Goal: Information Seeking & Learning: Learn about a topic

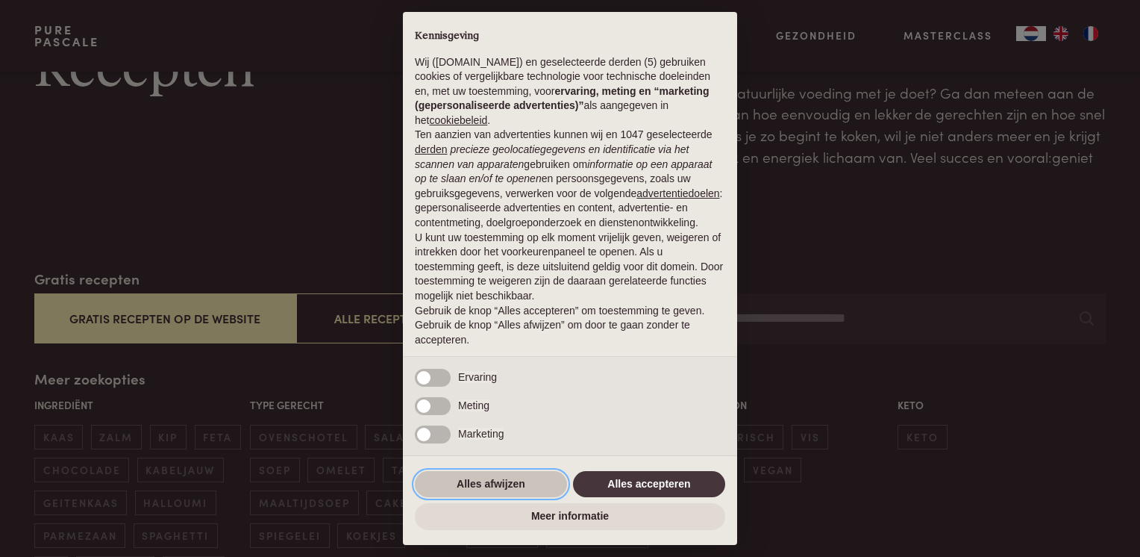
click at [469, 486] on button "Alles afwijzen" at bounding box center [491, 484] width 152 height 27
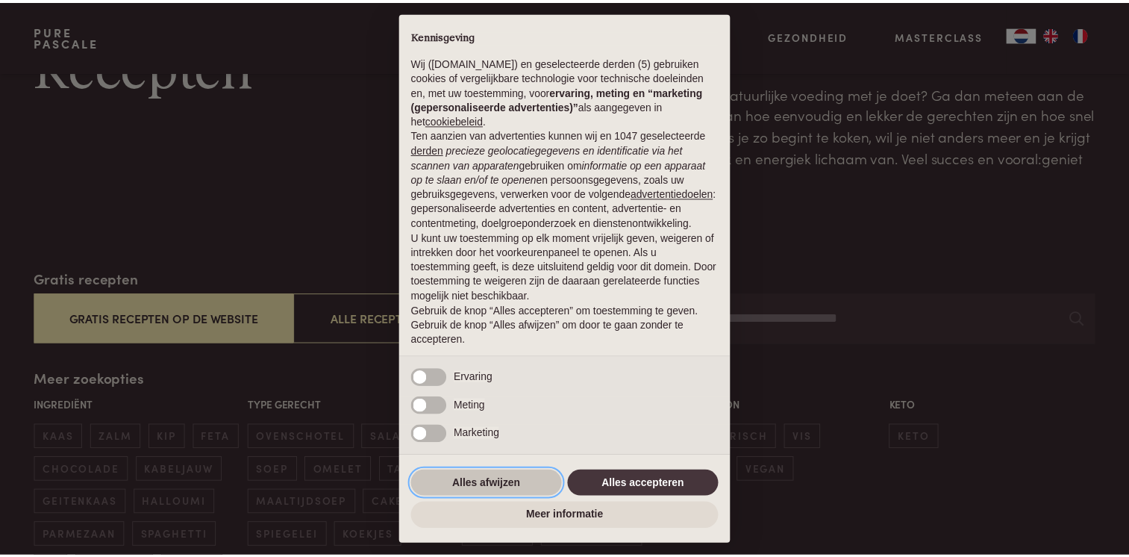
scroll to position [43, 0]
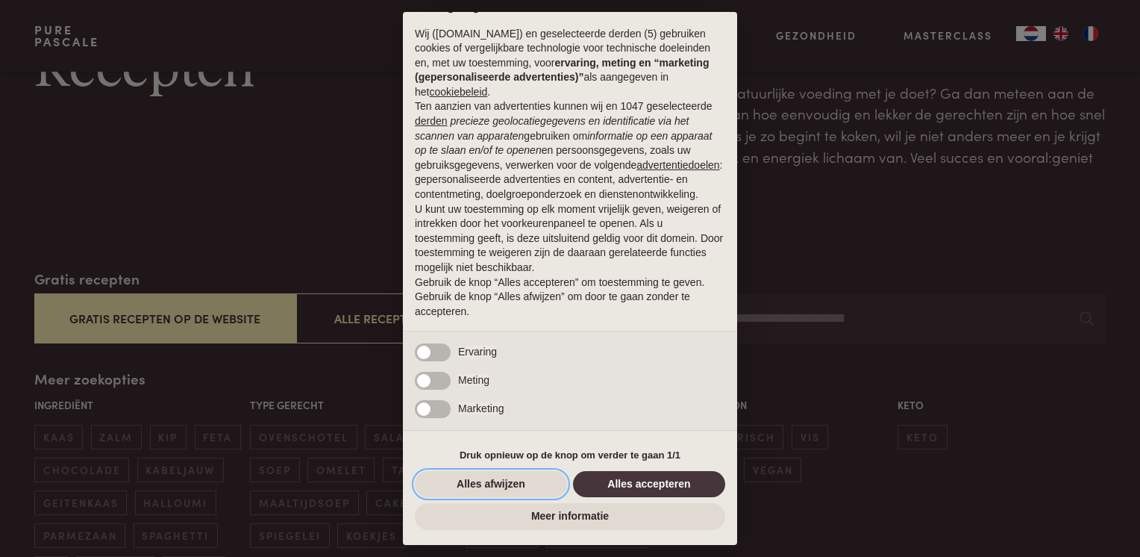
click at [475, 481] on button "Alles afwijzen" at bounding box center [491, 484] width 152 height 27
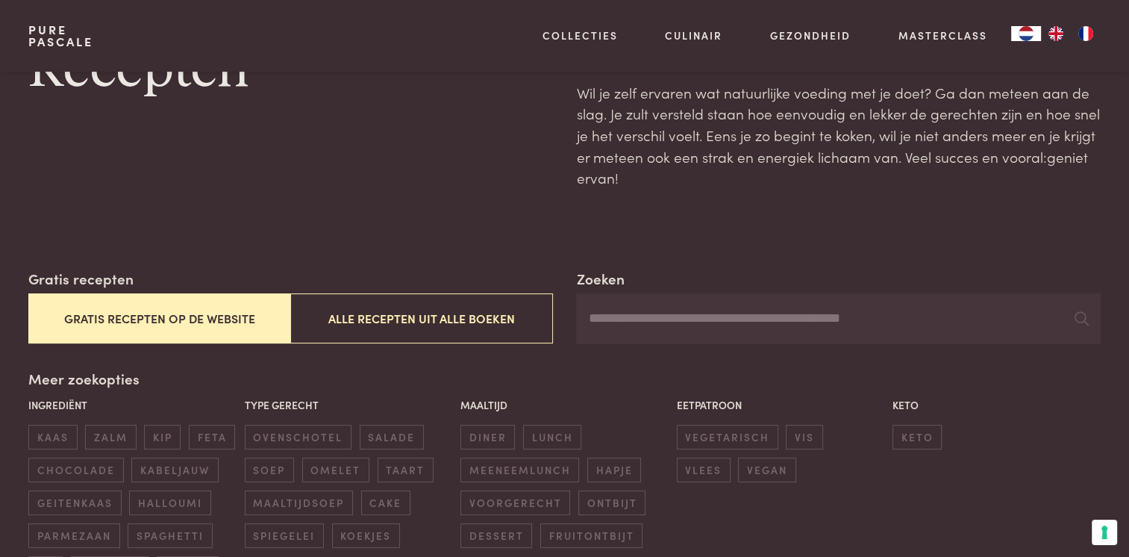
click at [149, 315] on button "Gratis recepten op de website" at bounding box center [159, 318] width 262 height 50
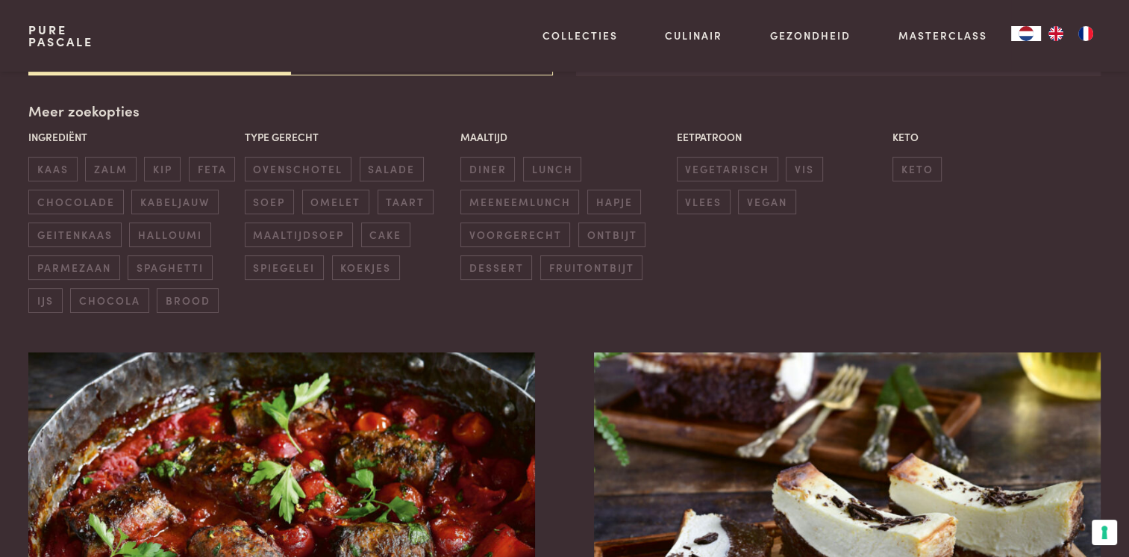
scroll to position [566, 0]
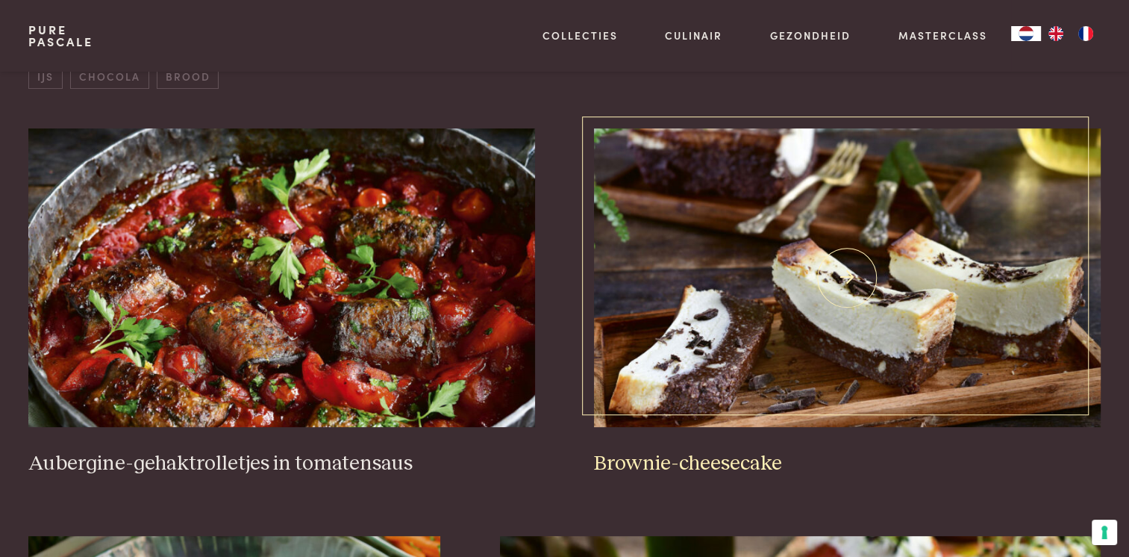
click at [669, 463] on h3 "Brownie-cheesecake" at bounding box center [847, 464] width 506 height 26
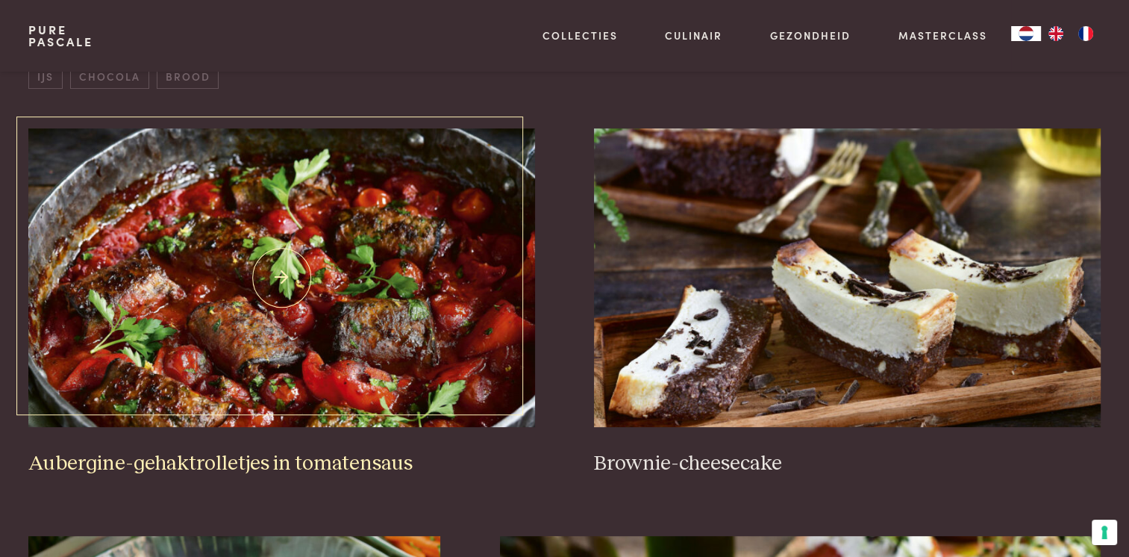
click at [275, 339] on img at bounding box center [281, 277] width 506 height 299
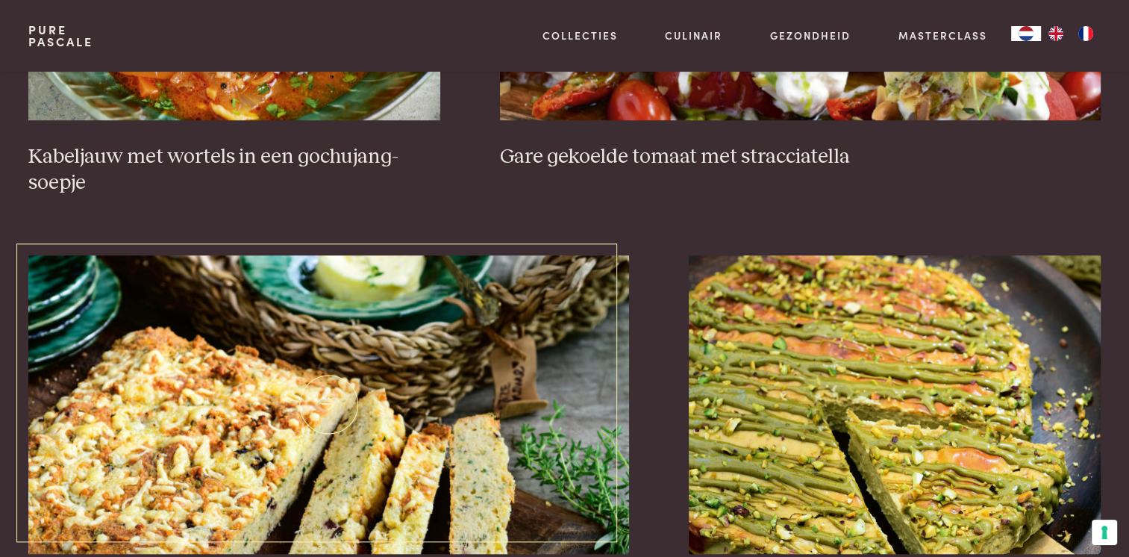
scroll to position [1089, 0]
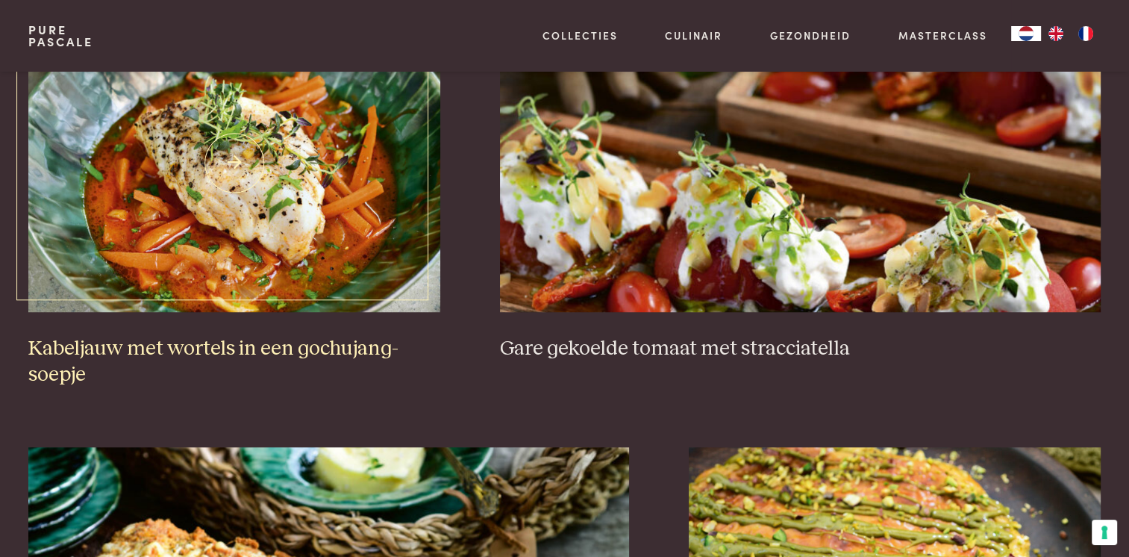
click at [152, 345] on h3 "Kabeljauw met wortels in een gochujang-soepje" at bounding box center [234, 361] width 412 height 51
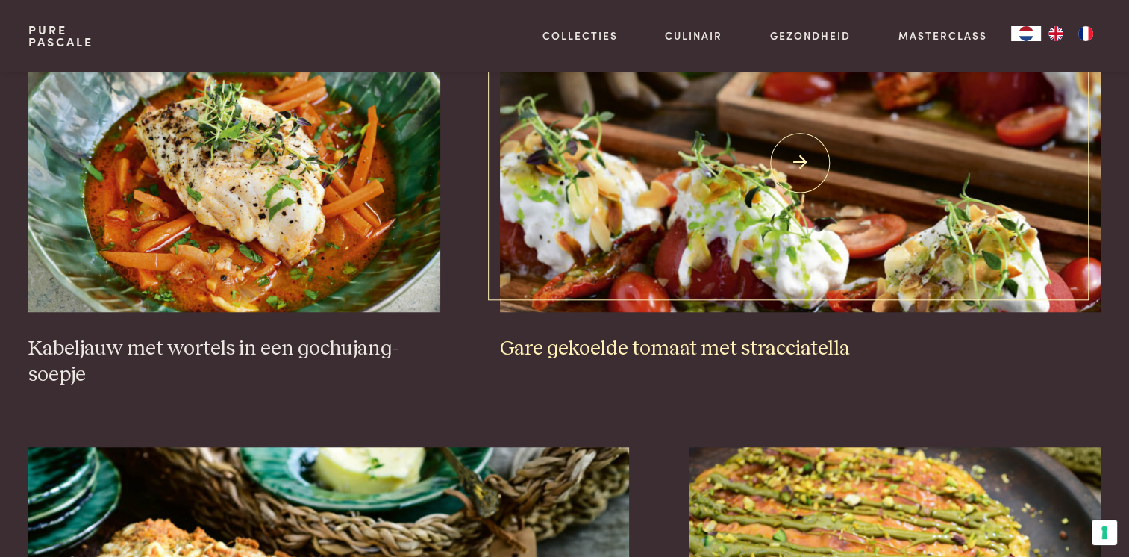
click at [666, 208] on img at bounding box center [800, 162] width 601 height 299
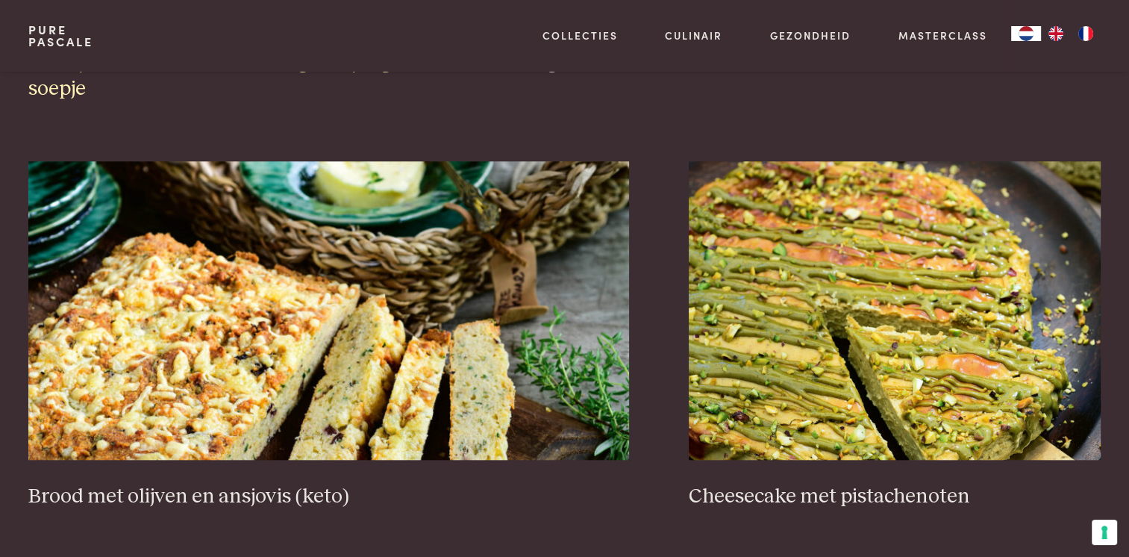
scroll to position [1387, 0]
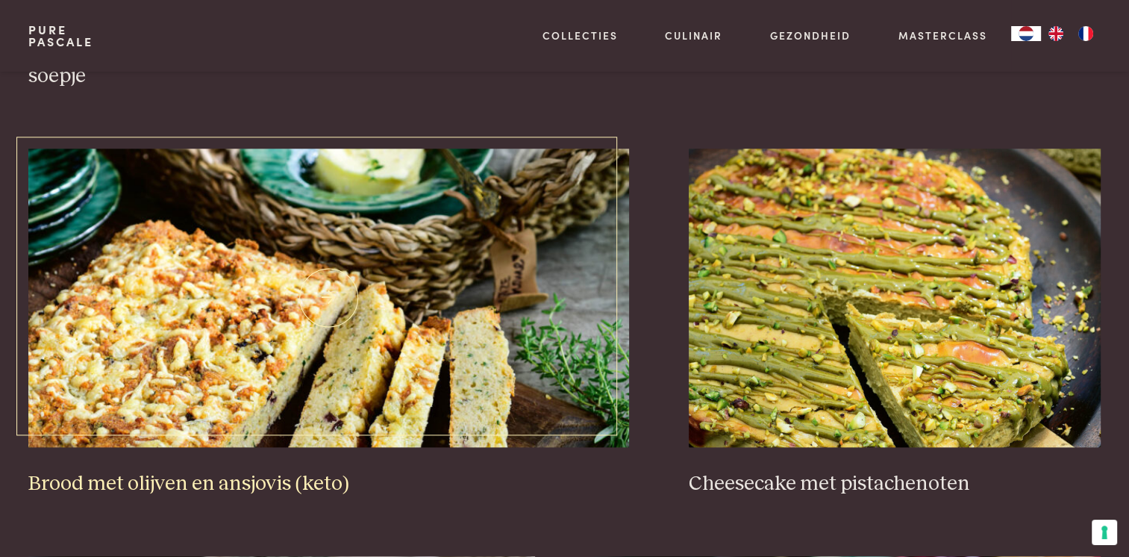
click at [221, 311] on img at bounding box center [328, 298] width 601 height 299
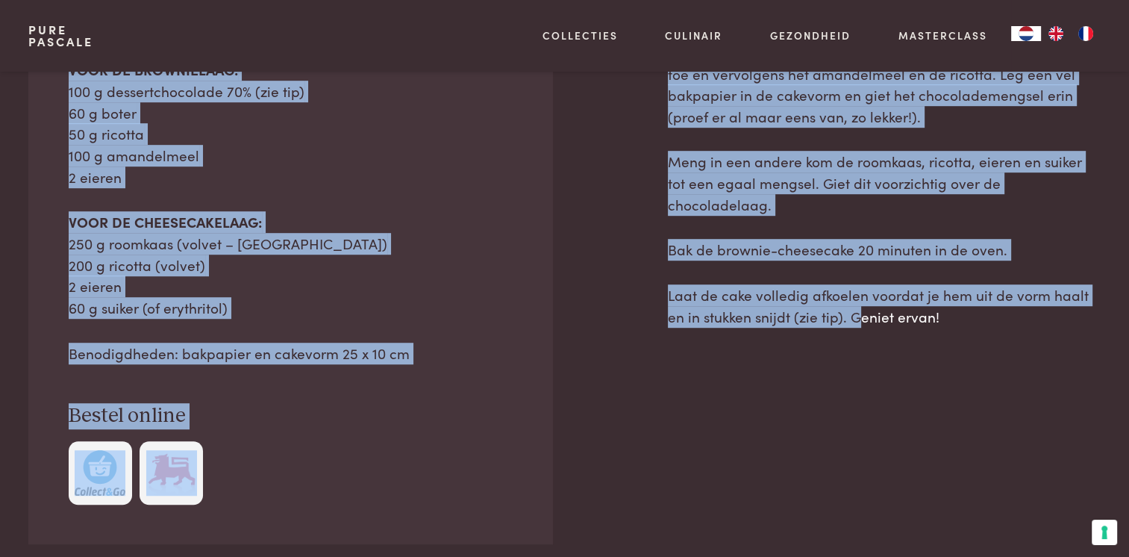
scroll to position [821, 0]
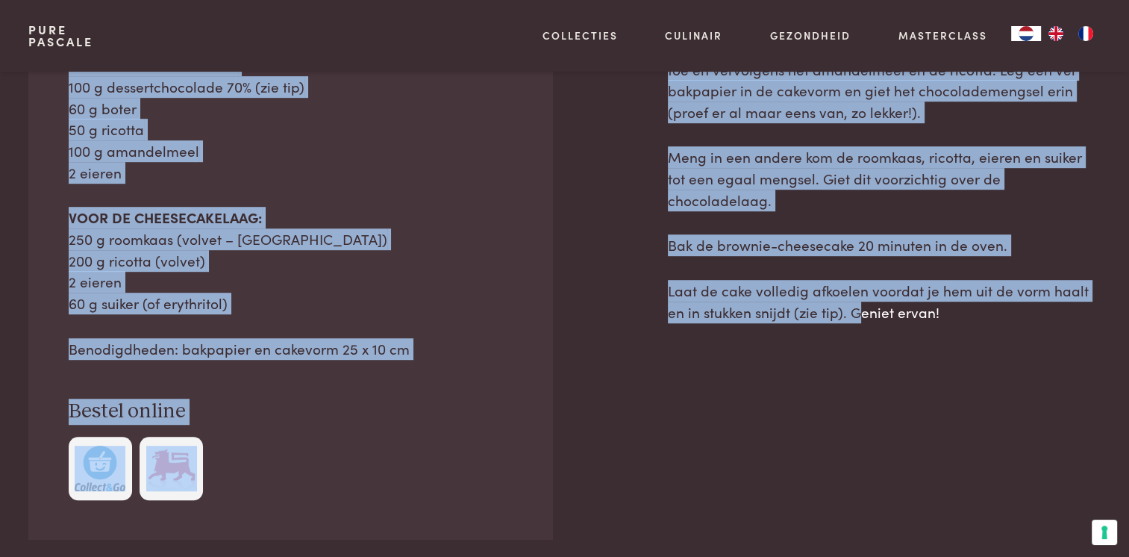
drag, startPoint x: 831, startPoint y: 164, endPoint x: 953, endPoint y: 299, distance: 182.3
drag, startPoint x: 953, startPoint y: 299, endPoint x: 845, endPoint y: 285, distance: 109.1
copy main "Brownie-cheesecake dessert chocolade cake Uit Een pan Vind gemakkelijk een rece…"
click at [341, 466] on div at bounding box center [291, 468] width 445 height 63
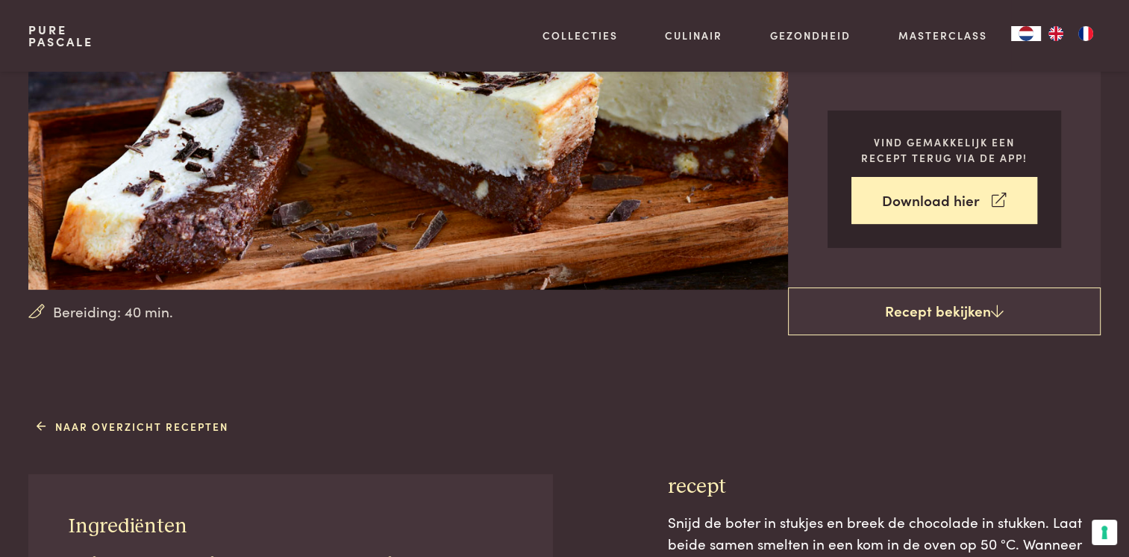
scroll to position [224, 0]
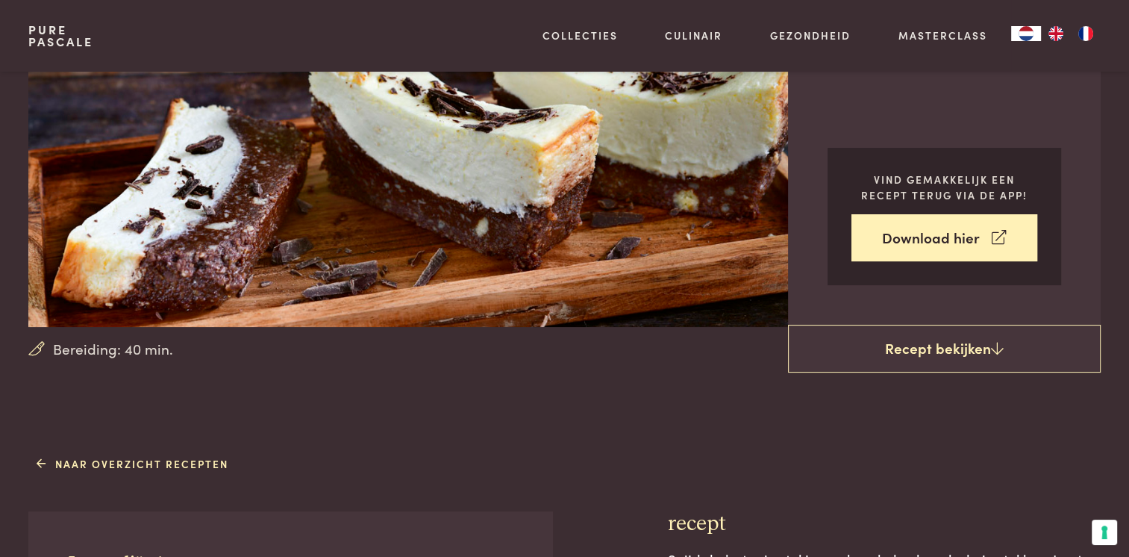
drag, startPoint x: 185, startPoint y: 349, endPoint x: 169, endPoint y: 354, distance: 16.5
drag, startPoint x: 169, startPoint y: 354, endPoint x: 140, endPoint y: 349, distance: 30.3
copy div "Bereiding: 40 min."
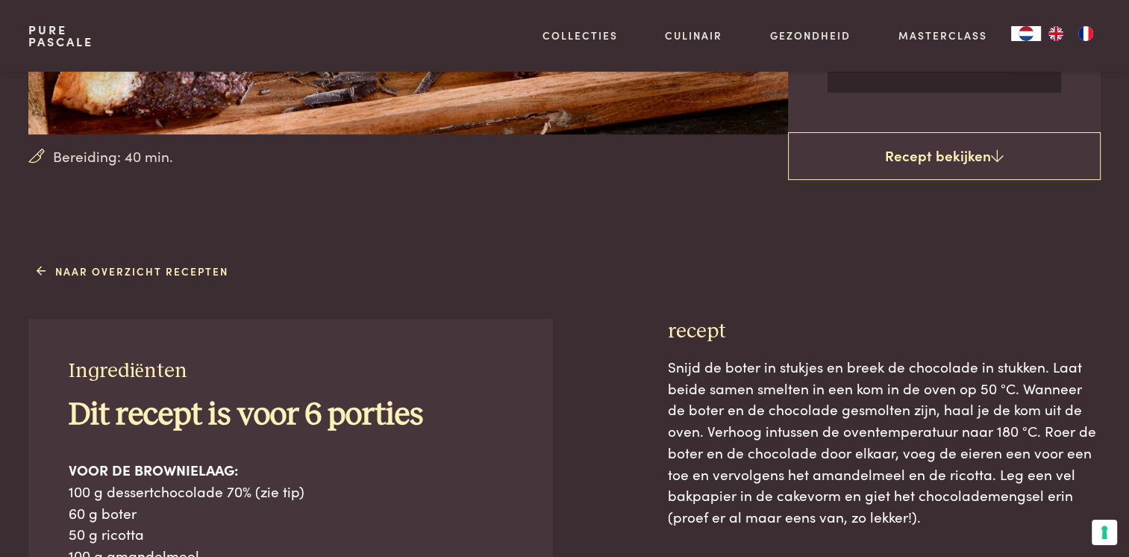
scroll to position [522, 0]
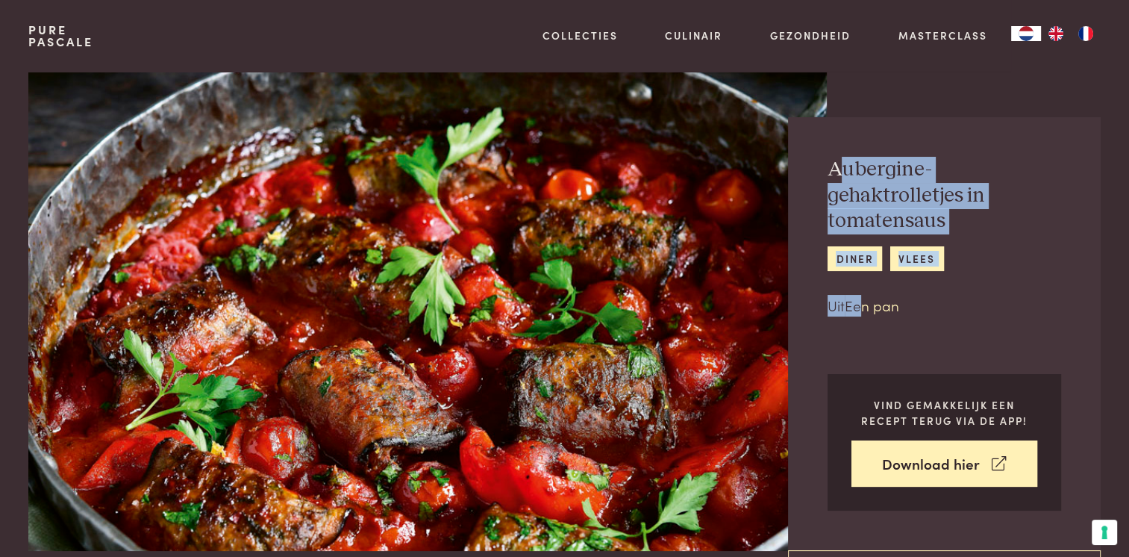
drag, startPoint x: 839, startPoint y: 166, endPoint x: 863, endPoint y: 294, distance: 129.8
click at [863, 294] on div "Aubergine-gehaktrolletjes in tomatensaus diner vlees Uit Een pan" at bounding box center [945, 236] width 234 height 159
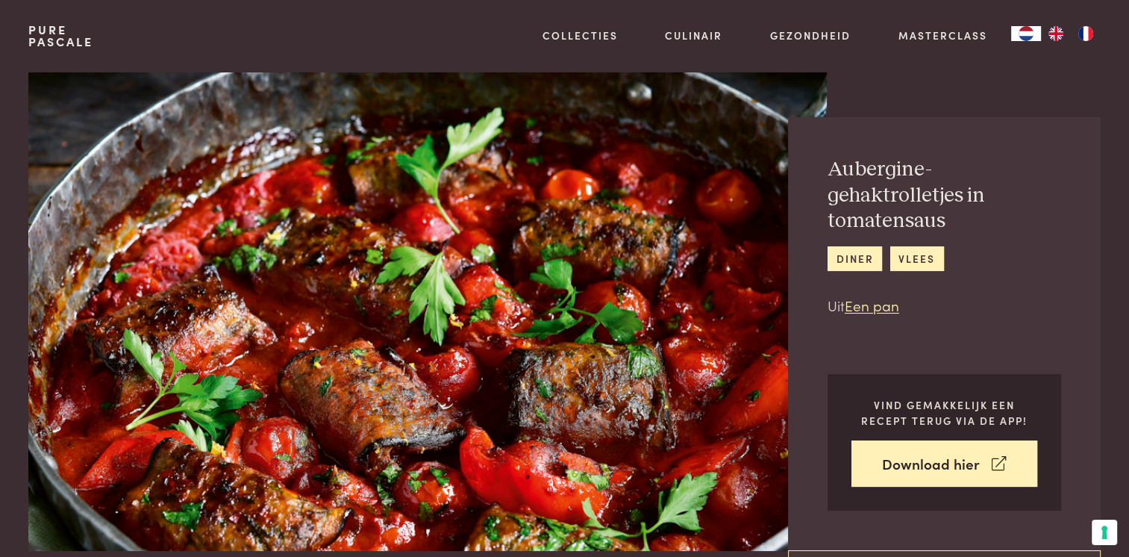
drag, startPoint x: 863, startPoint y: 294, endPoint x: 936, endPoint y: 296, distance: 73.2
click at [936, 296] on p "Uit Een pan" at bounding box center [945, 306] width 234 height 22
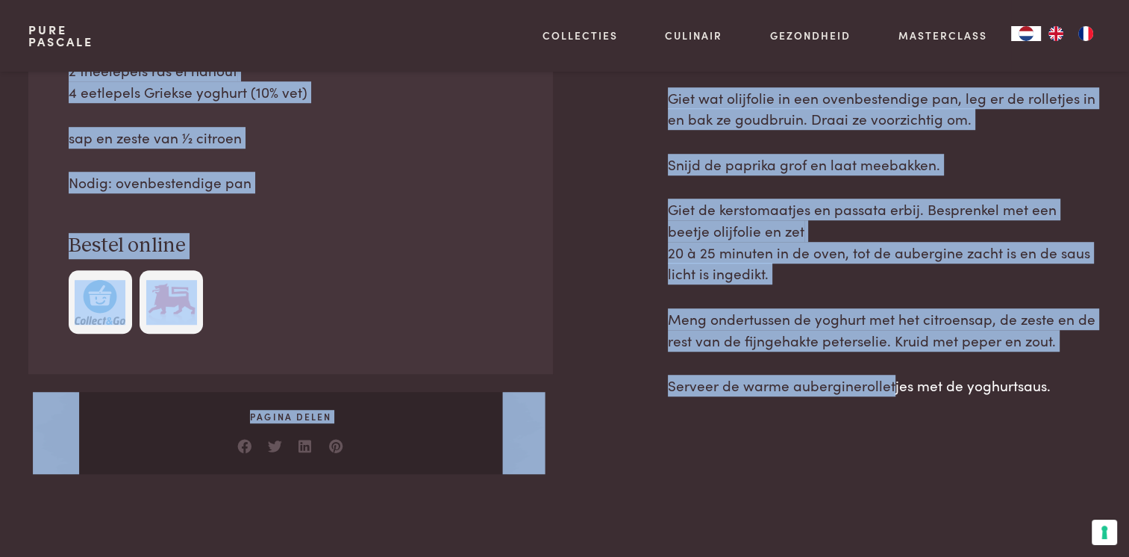
scroll to position [1119, 0]
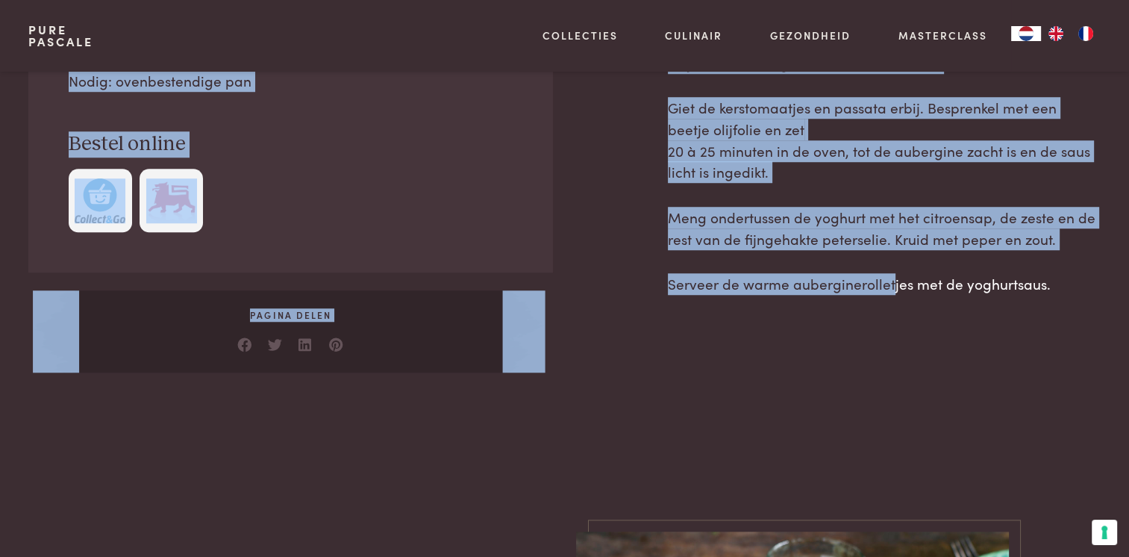
drag, startPoint x: 826, startPoint y: 169, endPoint x: 1060, endPoint y: 281, distance: 259.4
click at [1060, 281] on main "Bereiding: 65 min. Aubergine-gehaktrolletjes in tomatensaus diner vlees Uit Een…" at bounding box center [564, 553] width 1129 height 3344
copy main "Aubergine-gehaktrolletjes in tomatensaus diner vlees Uit Een pan Vind gemakkeli…"
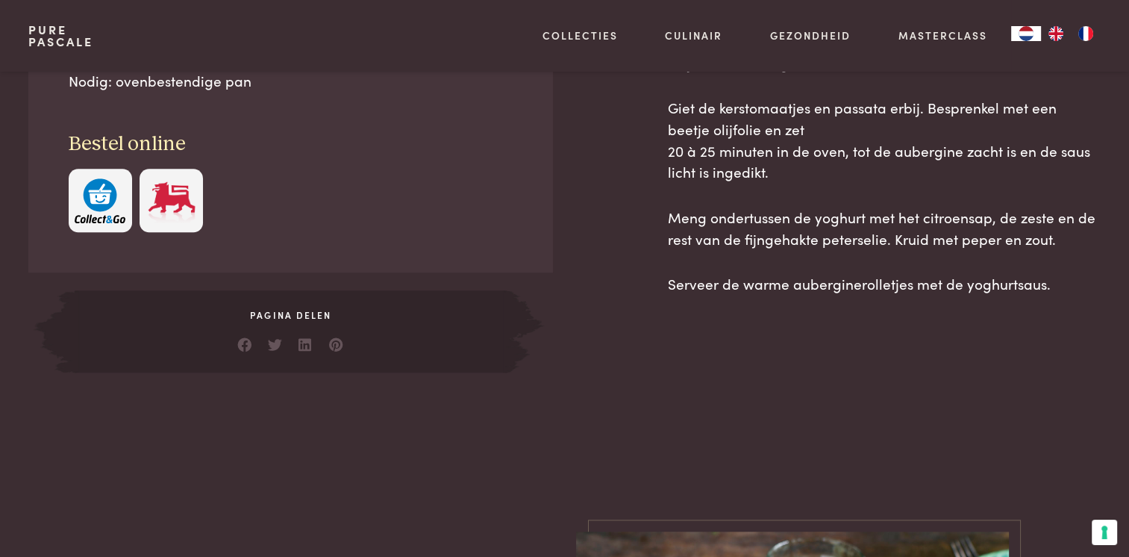
click at [439, 476] on main "Bereiding: 65 min. Aubergine-gehaktrolletjes in tomatensaus diner vlees Uit Een…" at bounding box center [564, 553] width 1129 height 3344
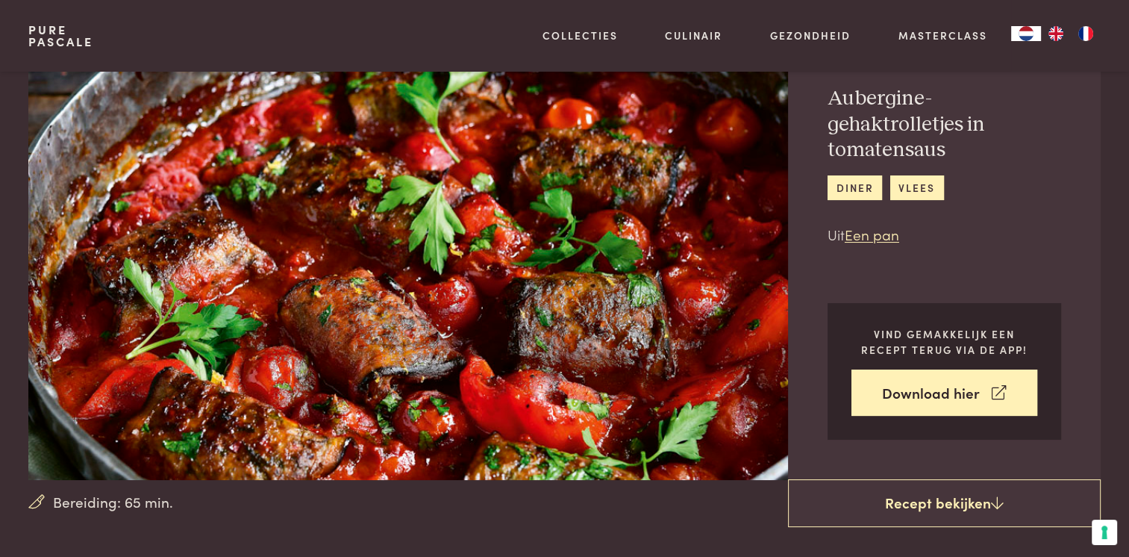
scroll to position [299, 0]
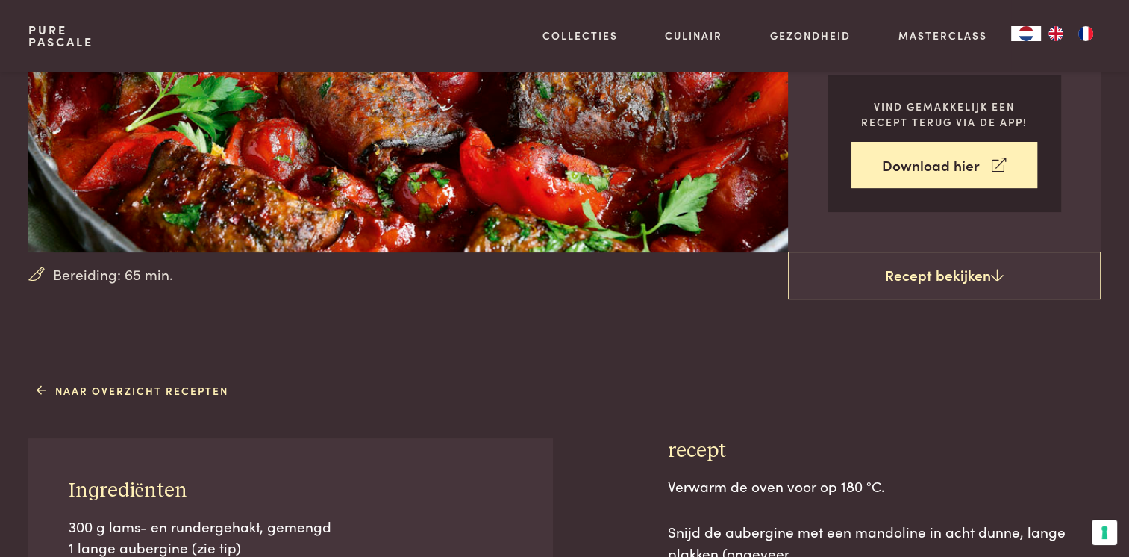
drag, startPoint x: 169, startPoint y: 278, endPoint x: 125, endPoint y: 278, distance: 43.3
copy div "Bereiding: 65 min."
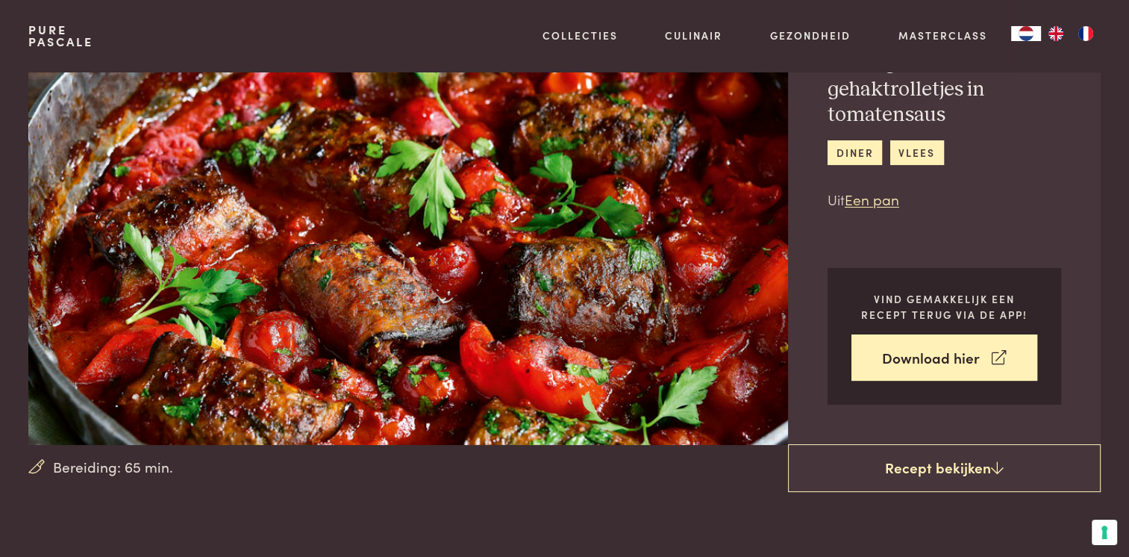
scroll to position [0, 0]
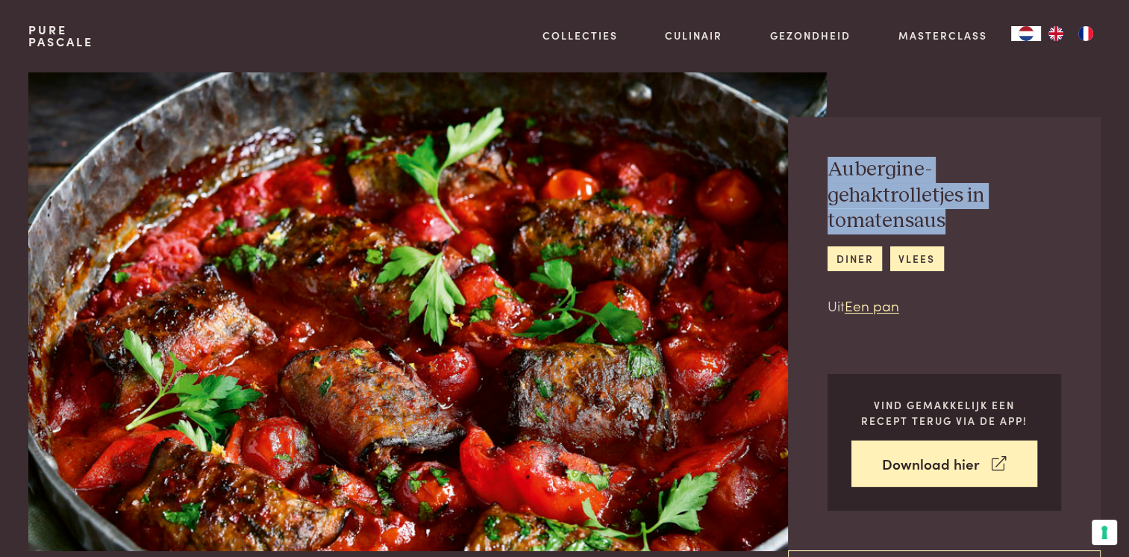
drag, startPoint x: 831, startPoint y: 166, endPoint x: 943, endPoint y: 220, distance: 124.8
click at [943, 220] on h2 "Aubergine-gehaktrolletjes in tomatensaus" at bounding box center [945, 196] width 234 height 78
drag, startPoint x: 943, startPoint y: 220, endPoint x: 894, endPoint y: 213, distance: 49.8
copy h2 "Aubergine-gehaktrolletjes in tomatensaus"
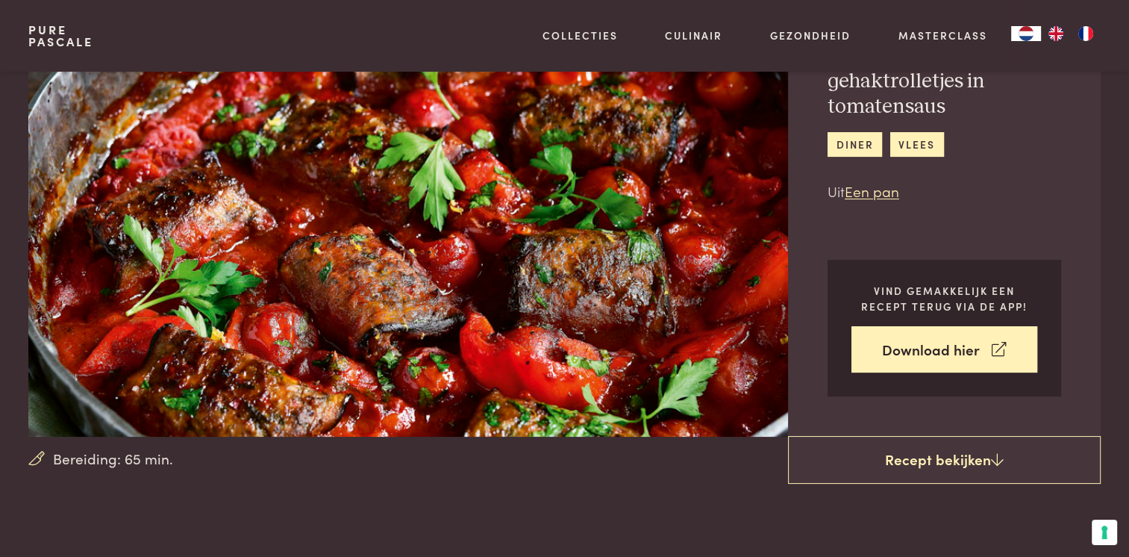
scroll to position [75, 0]
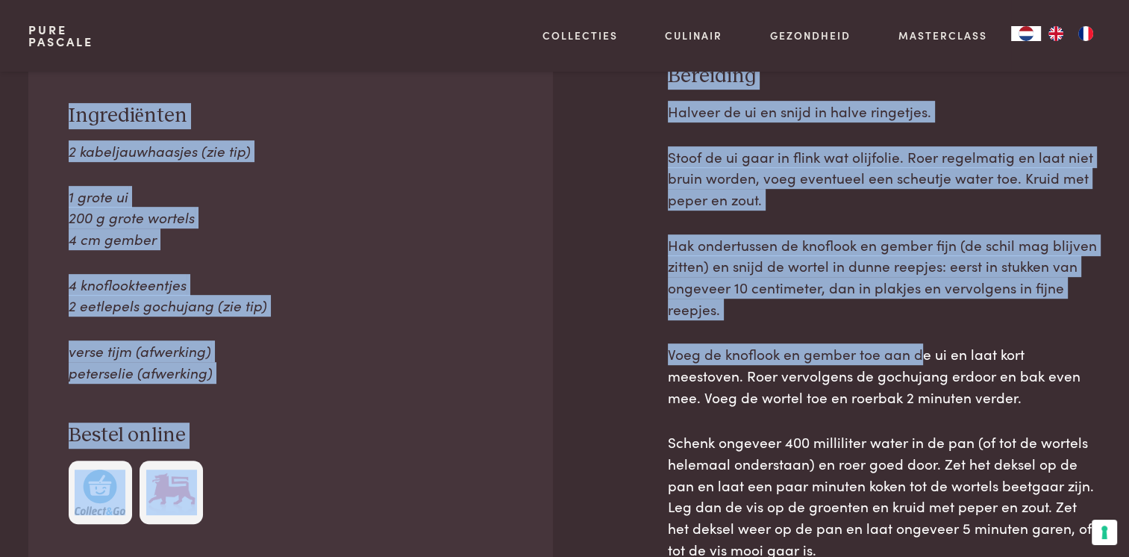
scroll to position [970, 0]
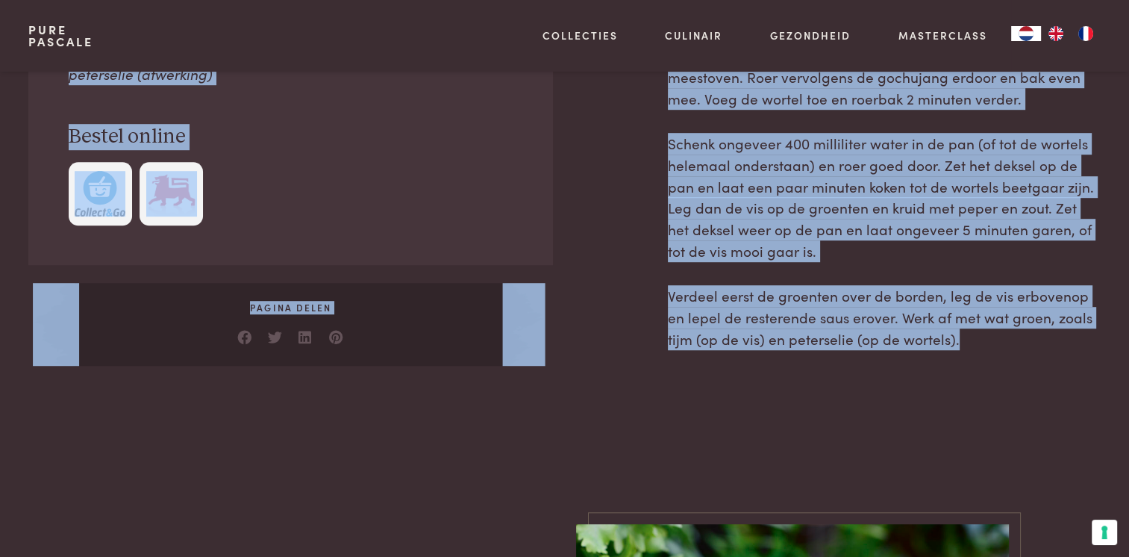
drag, startPoint x: 826, startPoint y: 170, endPoint x: 943, endPoint y: 352, distance: 216.1
drag, startPoint x: 943, startPoint y: 352, endPoint x: 819, endPoint y: 337, distance: 124.1
copy main "Loremipsu dol sitamet co adi elitseddo-eiusmo tempo inc utlaboree Dol Mag ali E…"
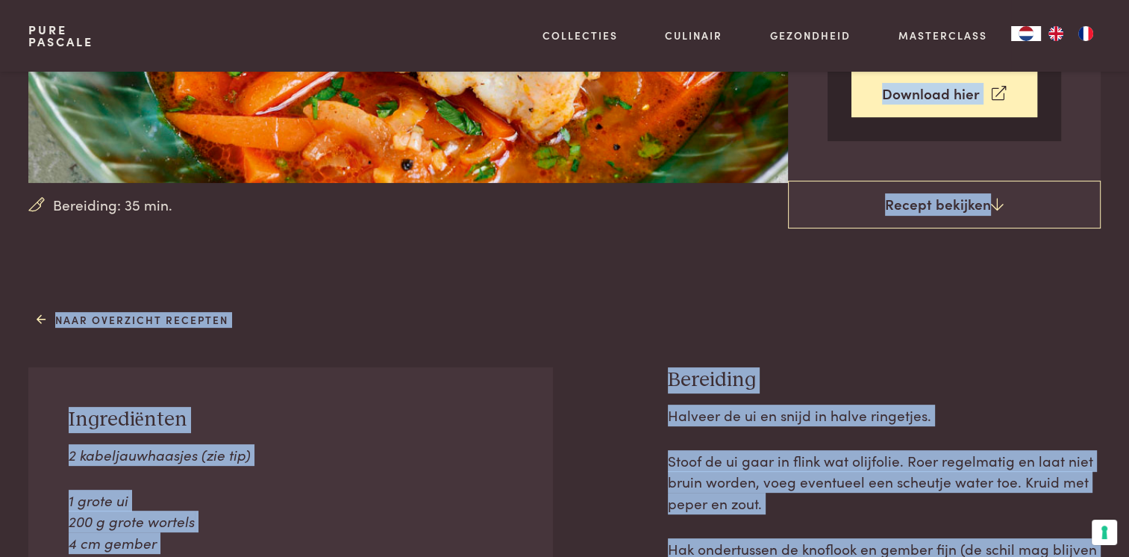
scroll to position [75, 0]
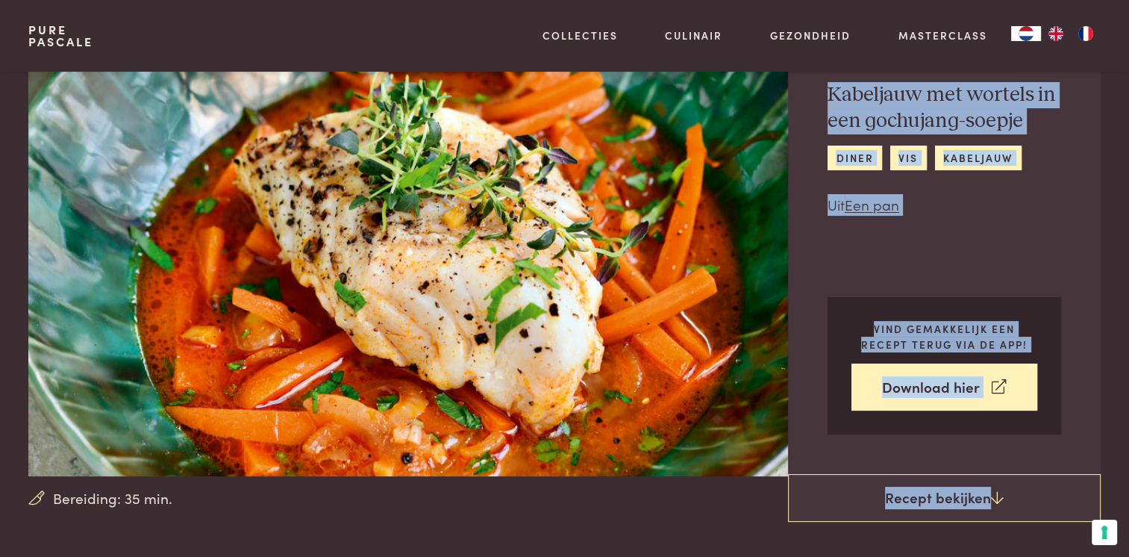
click at [307, 339] on img at bounding box center [427, 236] width 798 height 479
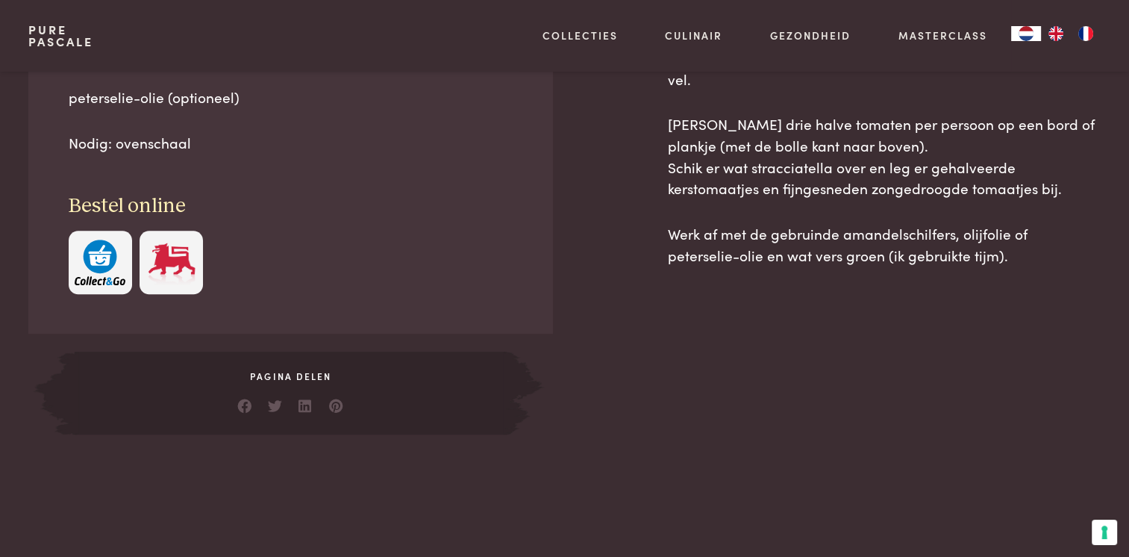
scroll to position [896, 0]
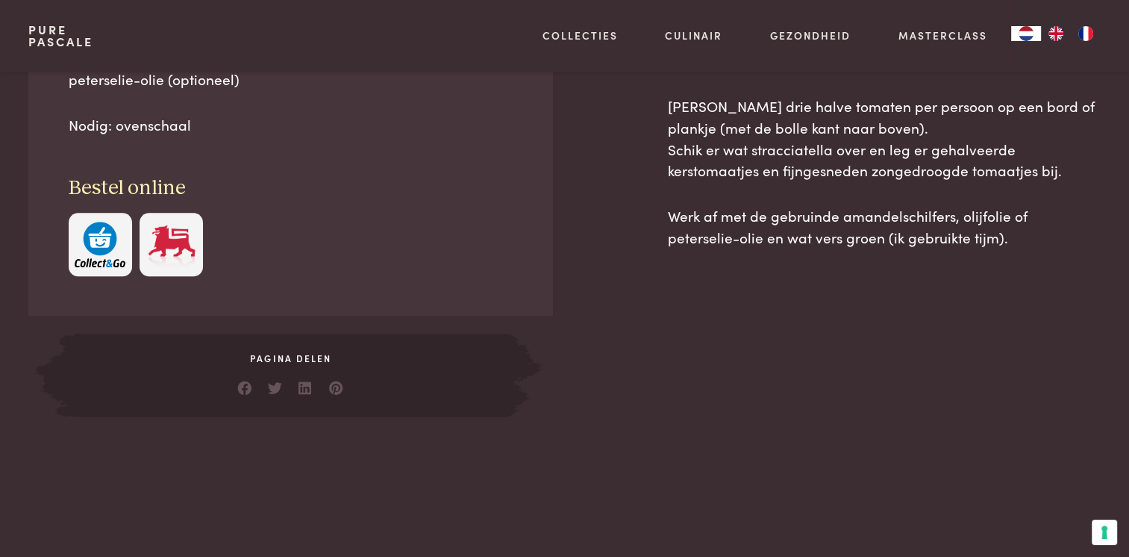
drag, startPoint x: 831, startPoint y: 169, endPoint x: 946, endPoint y: 257, distance: 145.2
copy main "Gare gekoelde tomaat met stracciatella keto lunch Vind gemakkelijk een recept t…"
click at [664, 333] on div "Ingrediënten 3 grote tomaten 6 kerstomaatjes 6 zongedroogde tomaatjes (in olie)…" at bounding box center [564, 128] width 1072 height 577
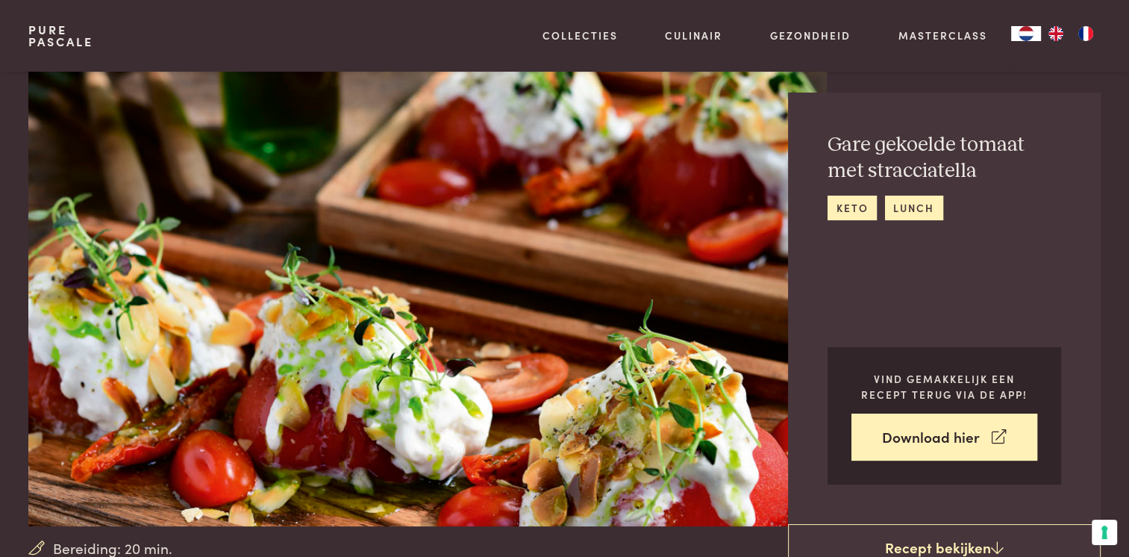
scroll to position [0, 0]
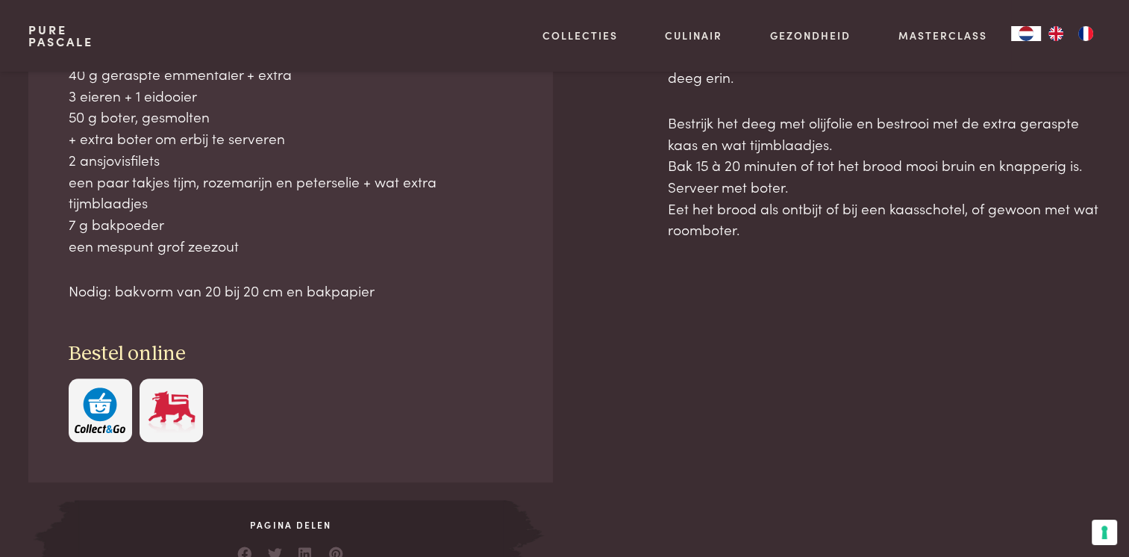
scroll to position [896, 0]
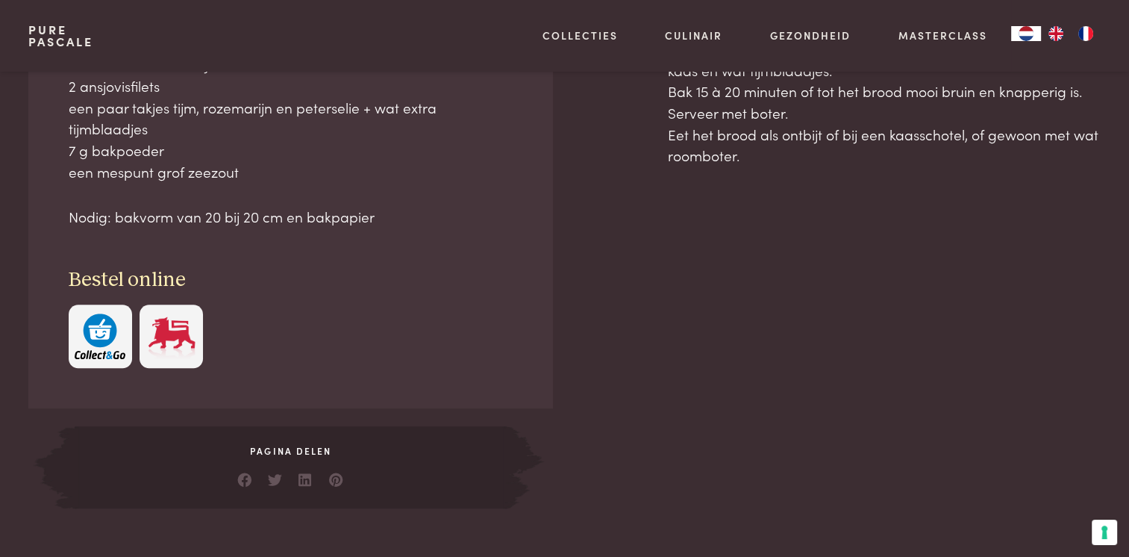
drag, startPoint x: 829, startPoint y: 163, endPoint x: 869, endPoint y: 249, distance: 95.2
click at [869, 249] on main "Bereiding: 35 min. Brood met olijven en ansjovis (keto) brood ontbijt lunch mee…" at bounding box center [564, 155] width 1129 height 2103
copy main "Lorem ips dolorsi am consecte (adip) elits doeiusm tempo incididuntut labo Etd …"
click at [304, 345] on div at bounding box center [291, 335] width 445 height 63
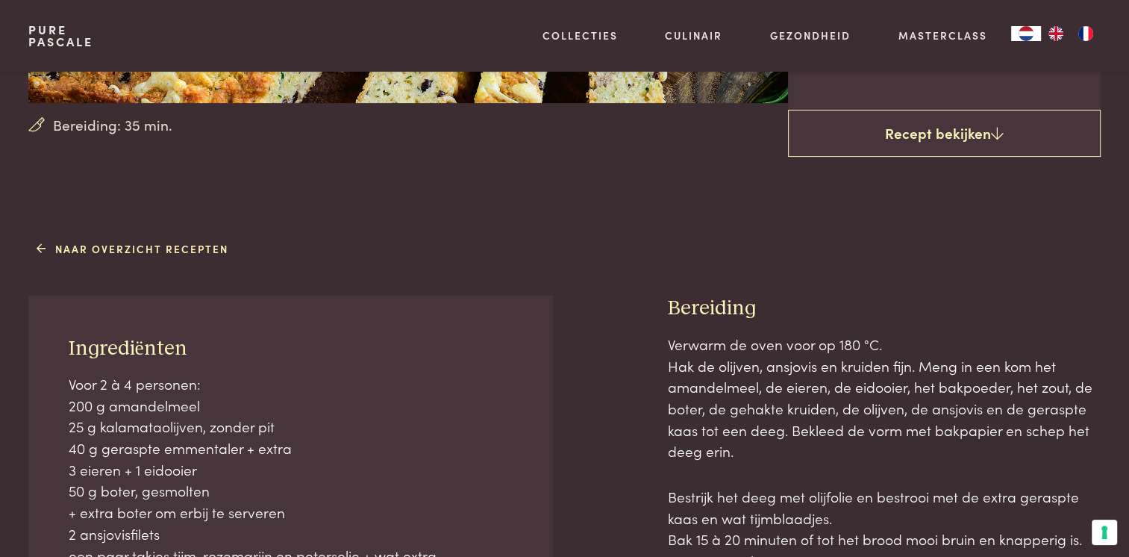
scroll to position [149, 0]
